Goal: Book appointment/travel/reservation

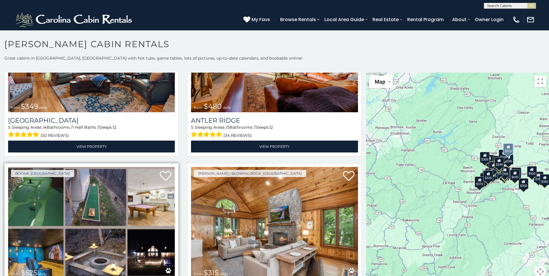
scroll to position [145, 0]
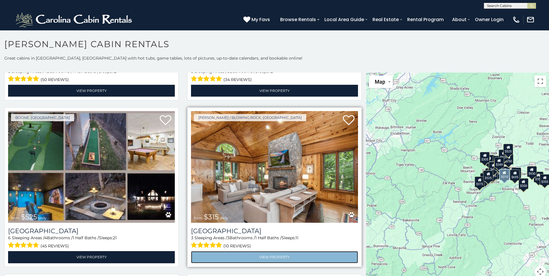
click at [274, 253] on link "View Property" at bounding box center [274, 257] width 167 height 12
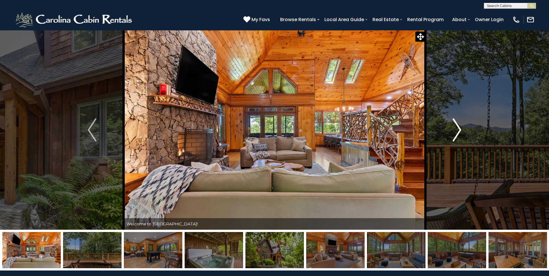
click at [456, 131] on img "Next" at bounding box center [457, 129] width 9 height 23
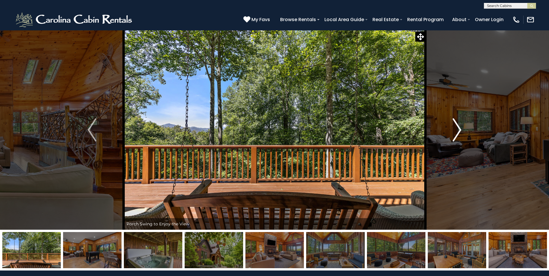
click at [456, 131] on img "Next" at bounding box center [457, 129] width 9 height 23
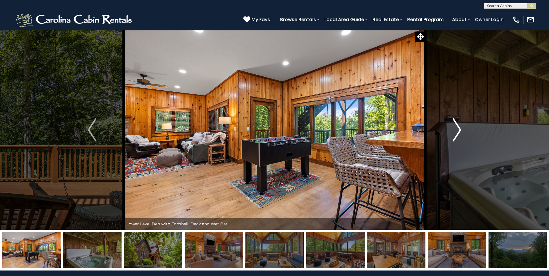
click at [458, 132] on img "Next" at bounding box center [457, 129] width 9 height 23
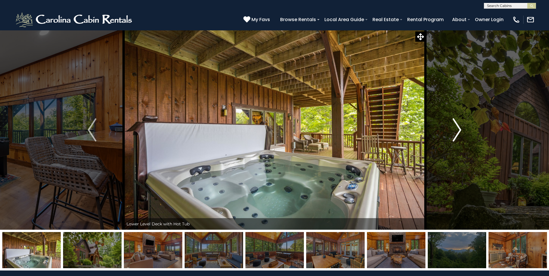
click at [458, 132] on img "Next" at bounding box center [457, 129] width 9 height 23
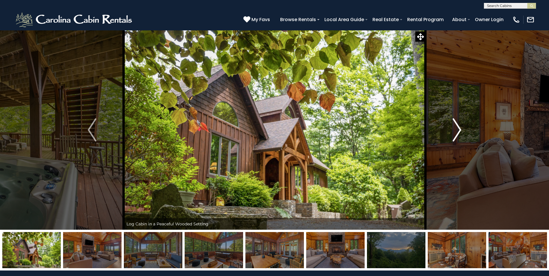
click at [458, 129] on img "Next" at bounding box center [457, 129] width 9 height 23
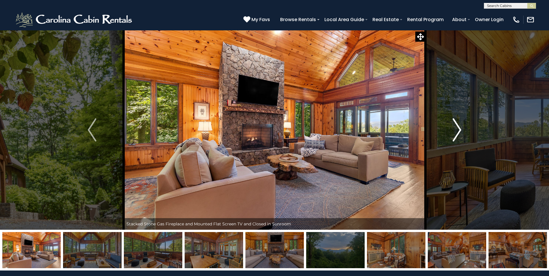
click at [459, 130] on img "Next" at bounding box center [457, 129] width 9 height 23
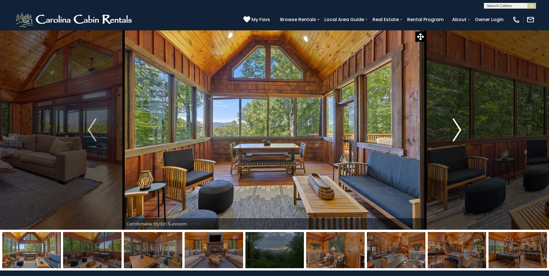
click at [460, 130] on img "Next" at bounding box center [457, 129] width 9 height 23
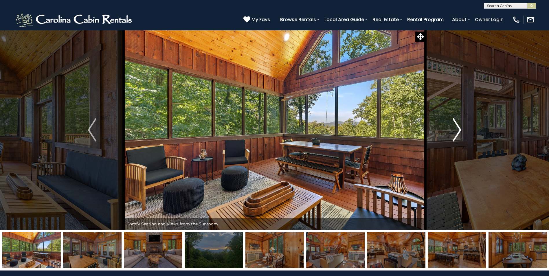
click at [460, 130] on img "Next" at bounding box center [457, 129] width 9 height 23
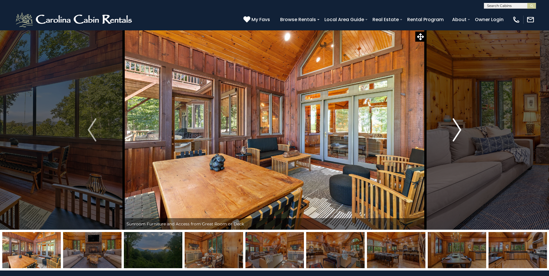
click at [460, 130] on img "Next" at bounding box center [457, 129] width 9 height 23
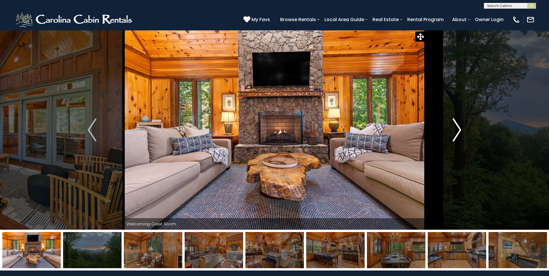
click at [460, 130] on img "Next" at bounding box center [457, 129] width 9 height 23
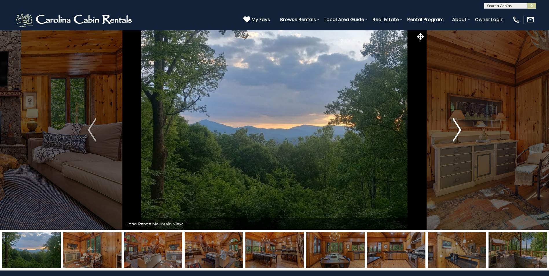
click at [460, 130] on img "Next" at bounding box center [457, 129] width 9 height 23
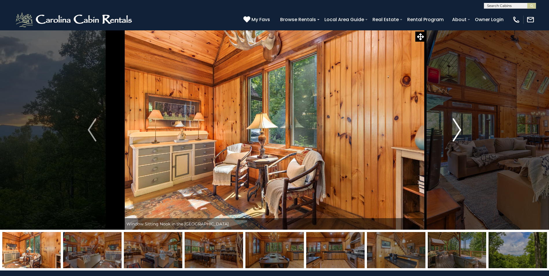
click at [460, 130] on img "Next" at bounding box center [457, 129] width 9 height 23
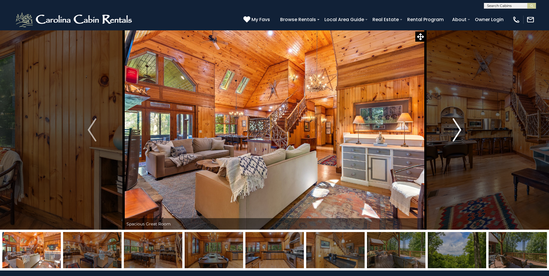
click at [458, 129] on img "Next" at bounding box center [457, 129] width 9 height 23
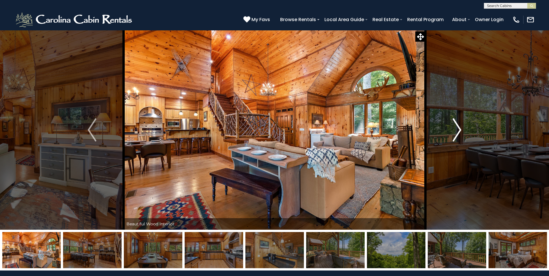
click at [458, 129] on img "Next" at bounding box center [457, 129] width 9 height 23
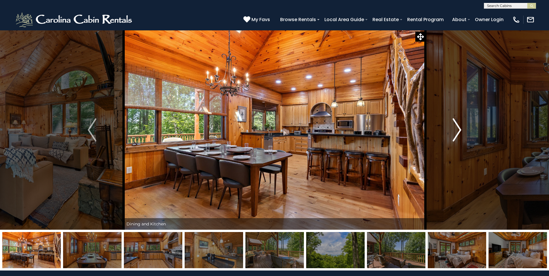
click at [458, 129] on img "Next" at bounding box center [457, 129] width 9 height 23
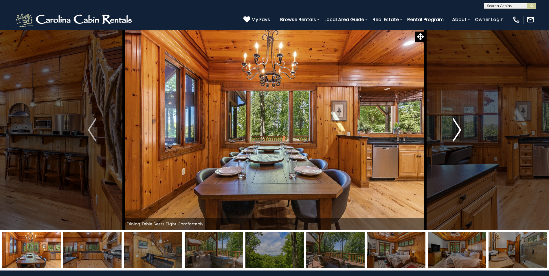
click at [458, 129] on img "Next" at bounding box center [457, 129] width 9 height 23
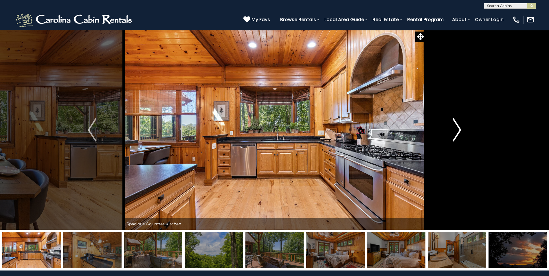
click at [458, 129] on img "Next" at bounding box center [457, 129] width 9 height 23
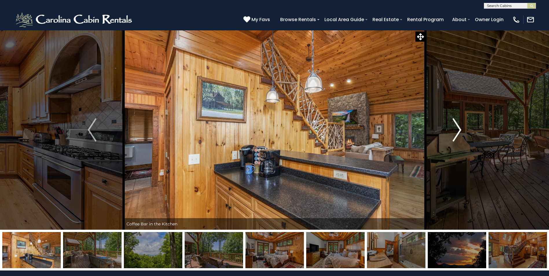
click at [458, 129] on img "Next" at bounding box center [457, 129] width 9 height 23
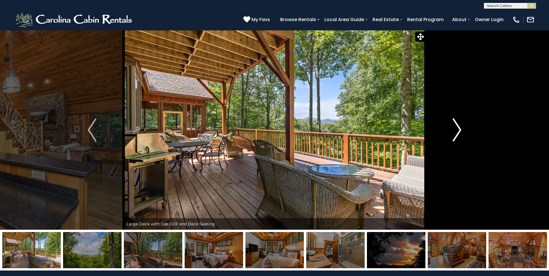
click at [458, 129] on img "Next" at bounding box center [457, 129] width 9 height 23
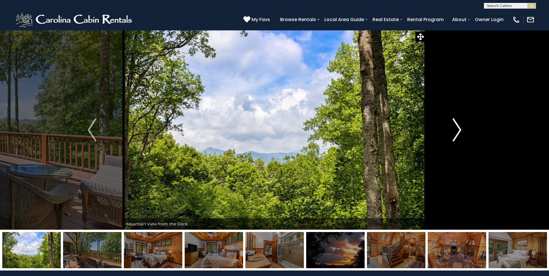
click at [458, 129] on img "Next" at bounding box center [457, 129] width 9 height 23
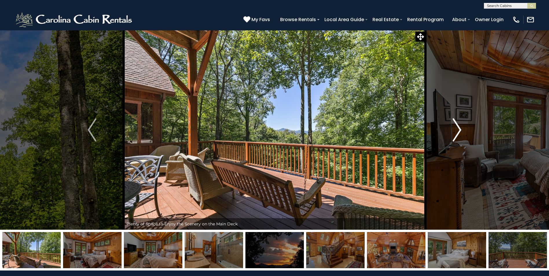
click at [458, 129] on img "Next" at bounding box center [457, 129] width 9 height 23
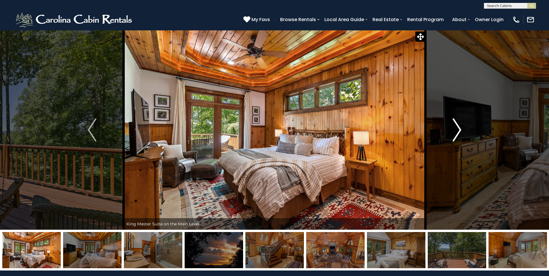
click at [458, 129] on img "Next" at bounding box center [457, 129] width 9 height 23
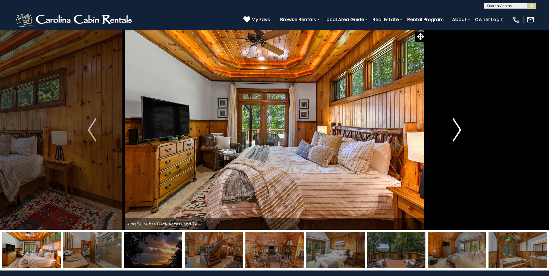
click at [458, 129] on img "Next" at bounding box center [457, 129] width 9 height 23
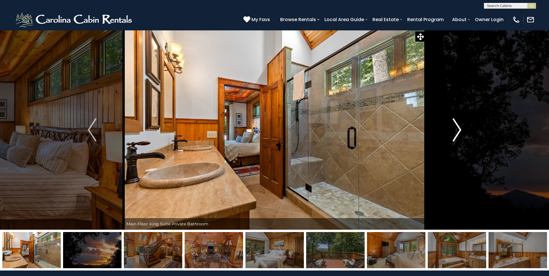
click at [458, 129] on img "Next" at bounding box center [457, 129] width 9 height 23
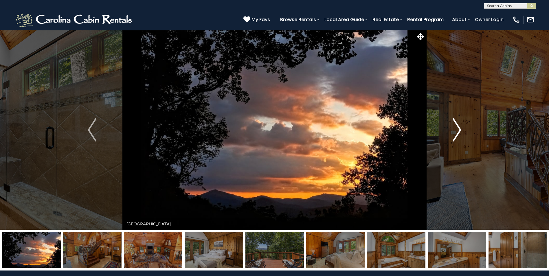
click at [458, 129] on img "Next" at bounding box center [457, 129] width 9 height 23
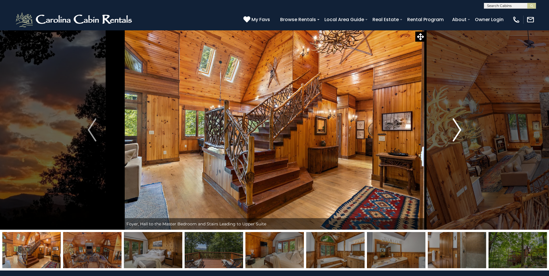
click at [458, 129] on img "Next" at bounding box center [457, 129] width 9 height 23
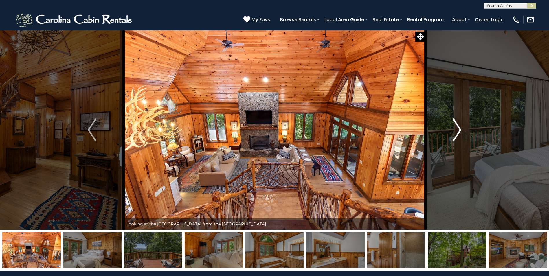
click at [458, 129] on img "Next" at bounding box center [457, 129] width 9 height 23
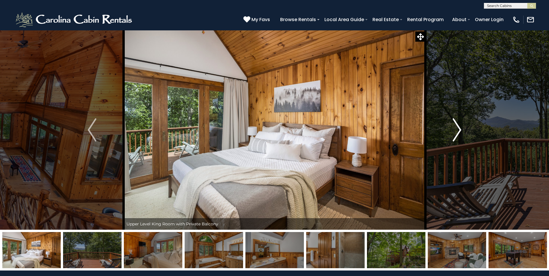
click at [458, 129] on img "Next" at bounding box center [457, 129] width 9 height 23
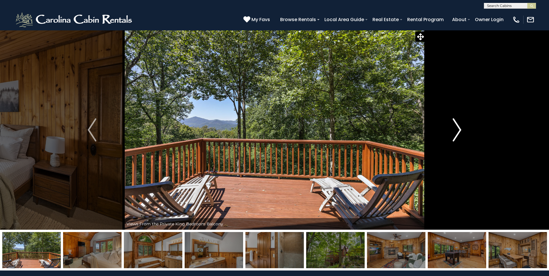
click at [458, 129] on img "Next" at bounding box center [457, 129] width 9 height 23
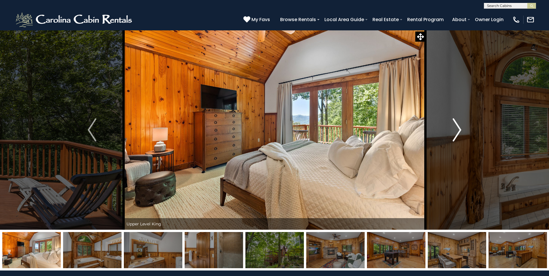
click at [458, 129] on img "Next" at bounding box center [457, 129] width 9 height 23
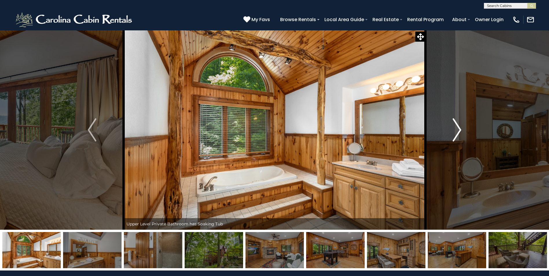
click at [458, 129] on img "Next" at bounding box center [457, 129] width 9 height 23
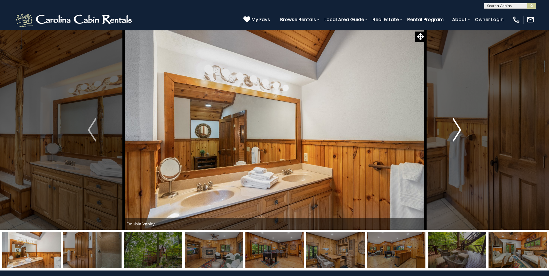
click at [458, 129] on img "Next" at bounding box center [457, 129] width 9 height 23
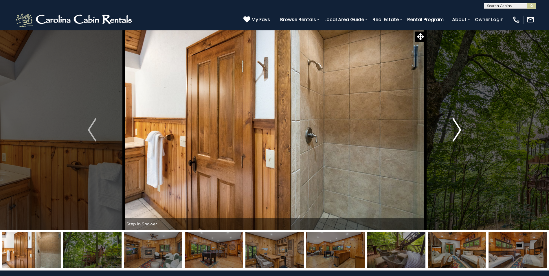
click at [458, 129] on img "Next" at bounding box center [457, 129] width 9 height 23
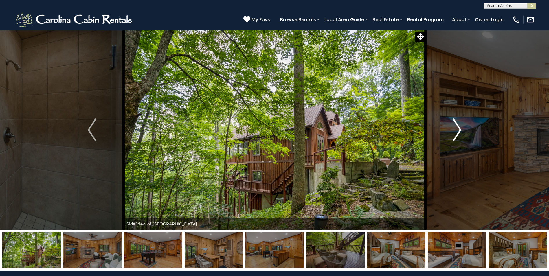
click at [458, 129] on img "Next" at bounding box center [457, 129] width 9 height 23
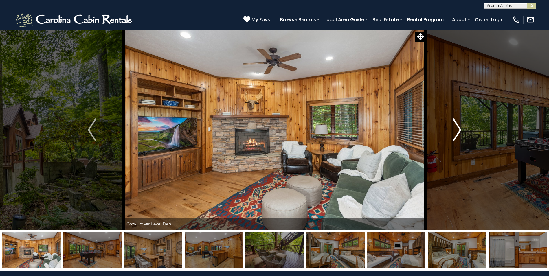
click at [458, 129] on img "Next" at bounding box center [457, 129] width 9 height 23
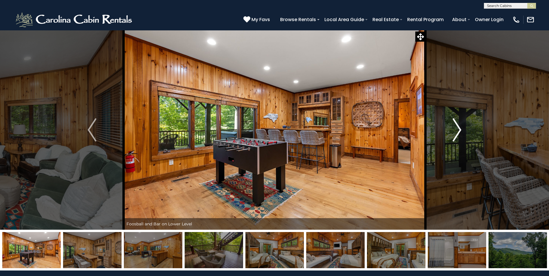
click at [458, 129] on img "Next" at bounding box center [457, 129] width 9 height 23
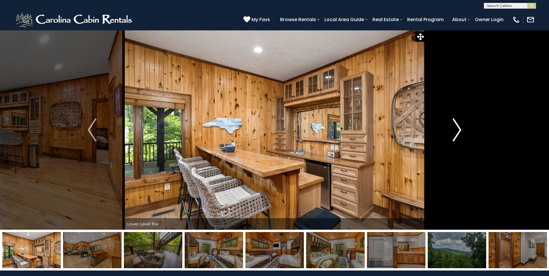
click at [458, 129] on img "Next" at bounding box center [457, 129] width 9 height 23
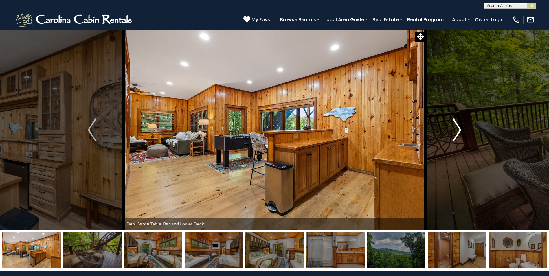
click at [457, 129] on img "Next" at bounding box center [457, 129] width 9 height 23
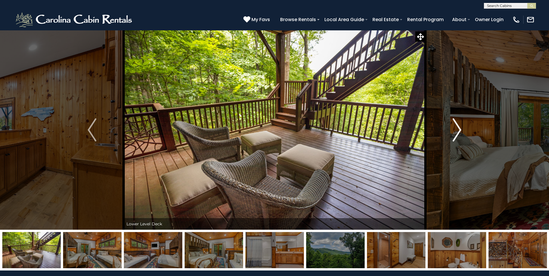
click at [457, 129] on img "Next" at bounding box center [457, 129] width 9 height 23
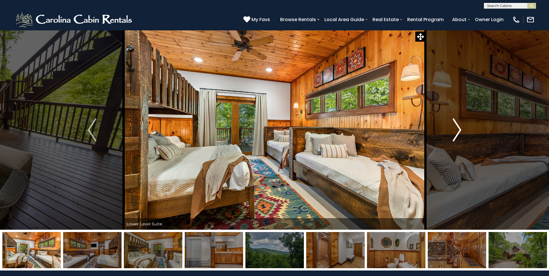
click at [457, 129] on img "Next" at bounding box center [457, 129] width 9 height 23
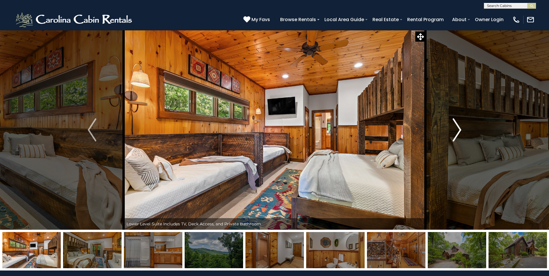
click at [457, 129] on img "Next" at bounding box center [457, 129] width 9 height 23
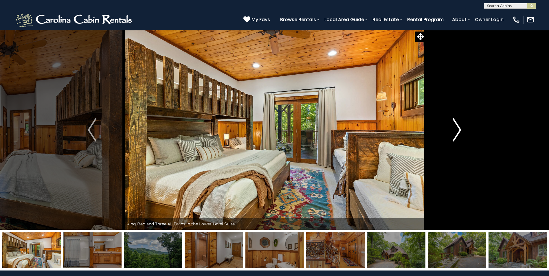
click at [457, 130] on img "Next" at bounding box center [457, 129] width 9 height 23
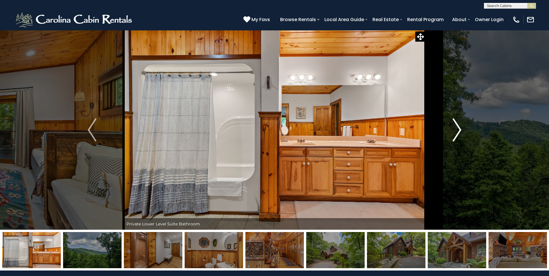
click at [457, 130] on img "Next" at bounding box center [457, 129] width 9 height 23
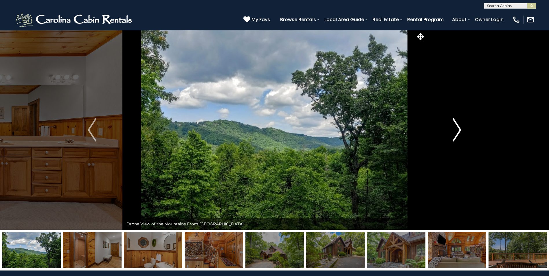
click at [457, 130] on img "Next" at bounding box center [457, 129] width 9 height 23
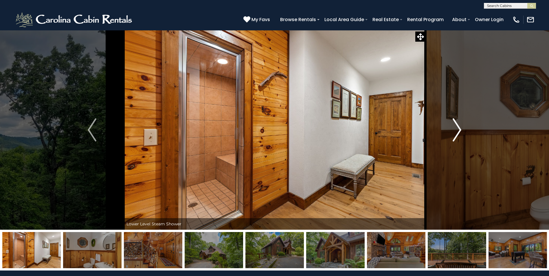
click at [457, 130] on img "Next" at bounding box center [457, 129] width 9 height 23
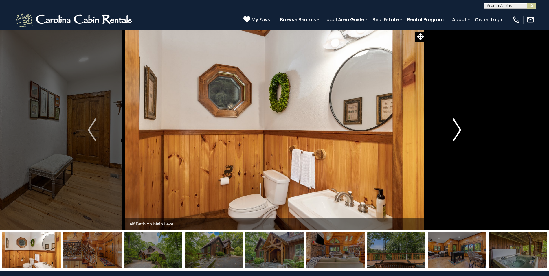
click at [457, 130] on img "Next" at bounding box center [457, 129] width 9 height 23
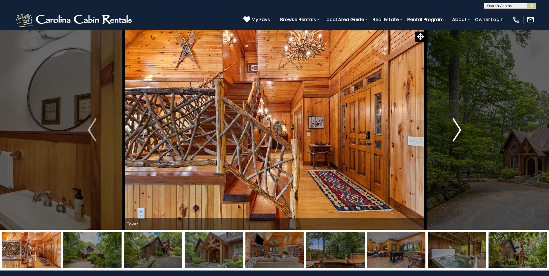
click at [457, 130] on img "Next" at bounding box center [457, 129] width 9 height 23
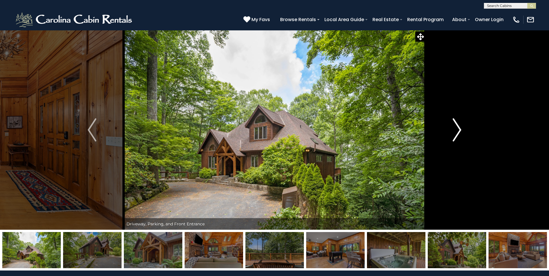
click at [457, 130] on img "Next" at bounding box center [457, 129] width 9 height 23
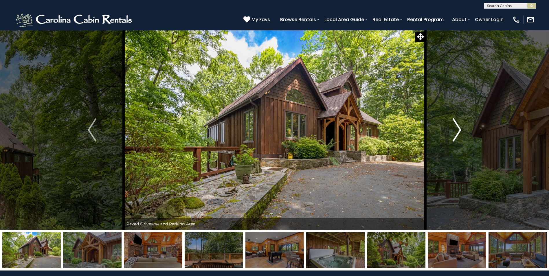
click at [457, 130] on img "Next" at bounding box center [457, 129] width 9 height 23
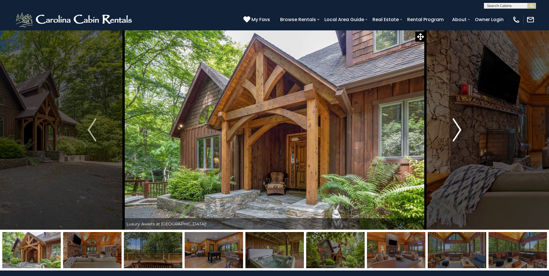
click at [457, 130] on img "Next" at bounding box center [457, 129] width 9 height 23
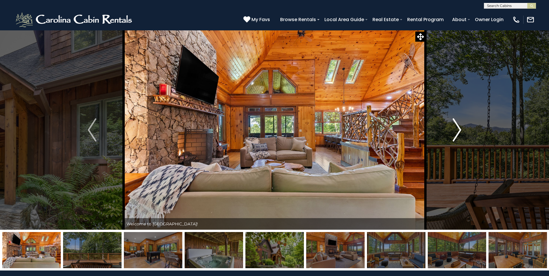
click at [457, 130] on img "Next" at bounding box center [457, 129] width 9 height 23
